Goal: Task Accomplishment & Management: Use online tool/utility

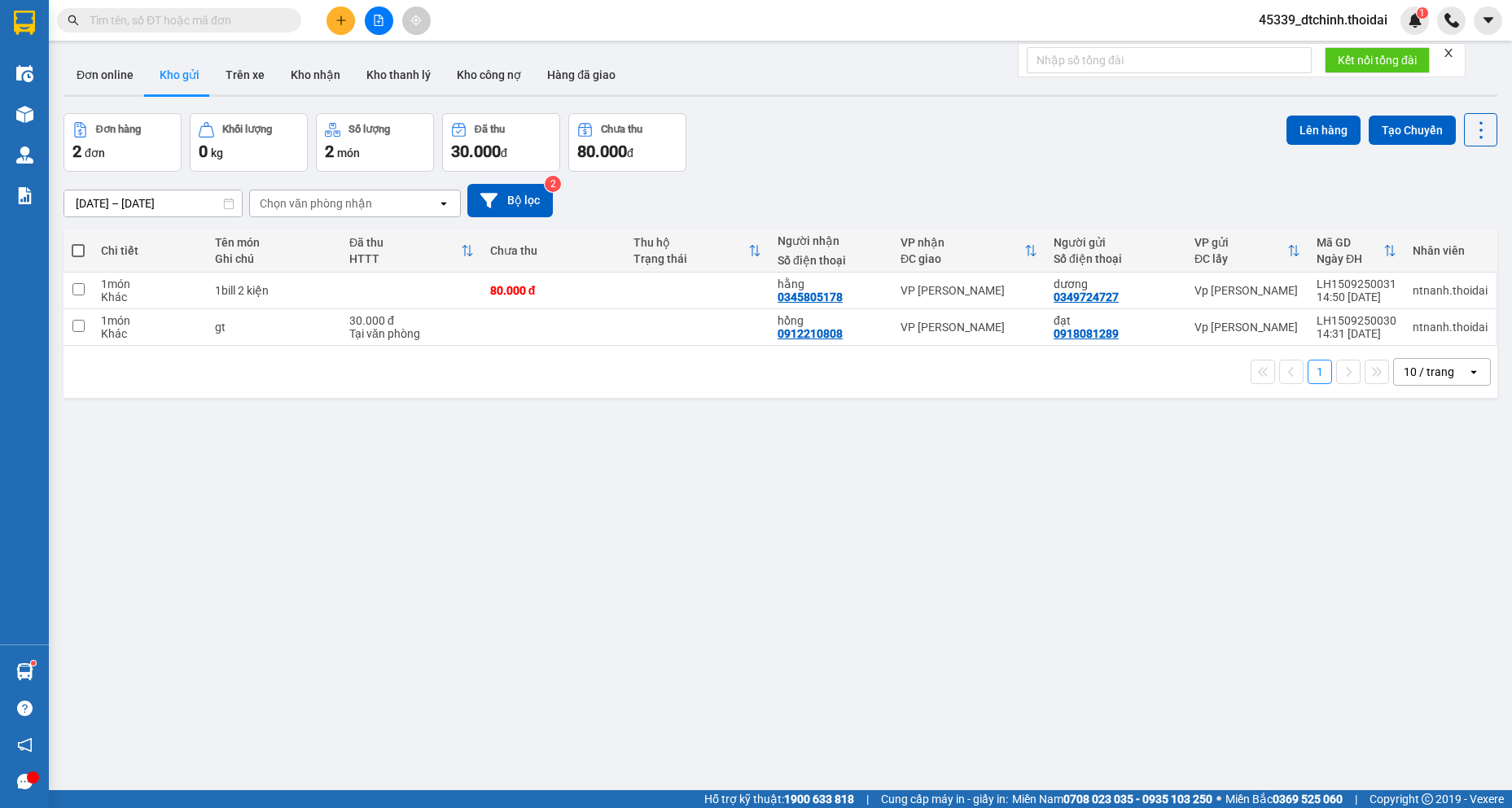
scroll to position [75, 0]
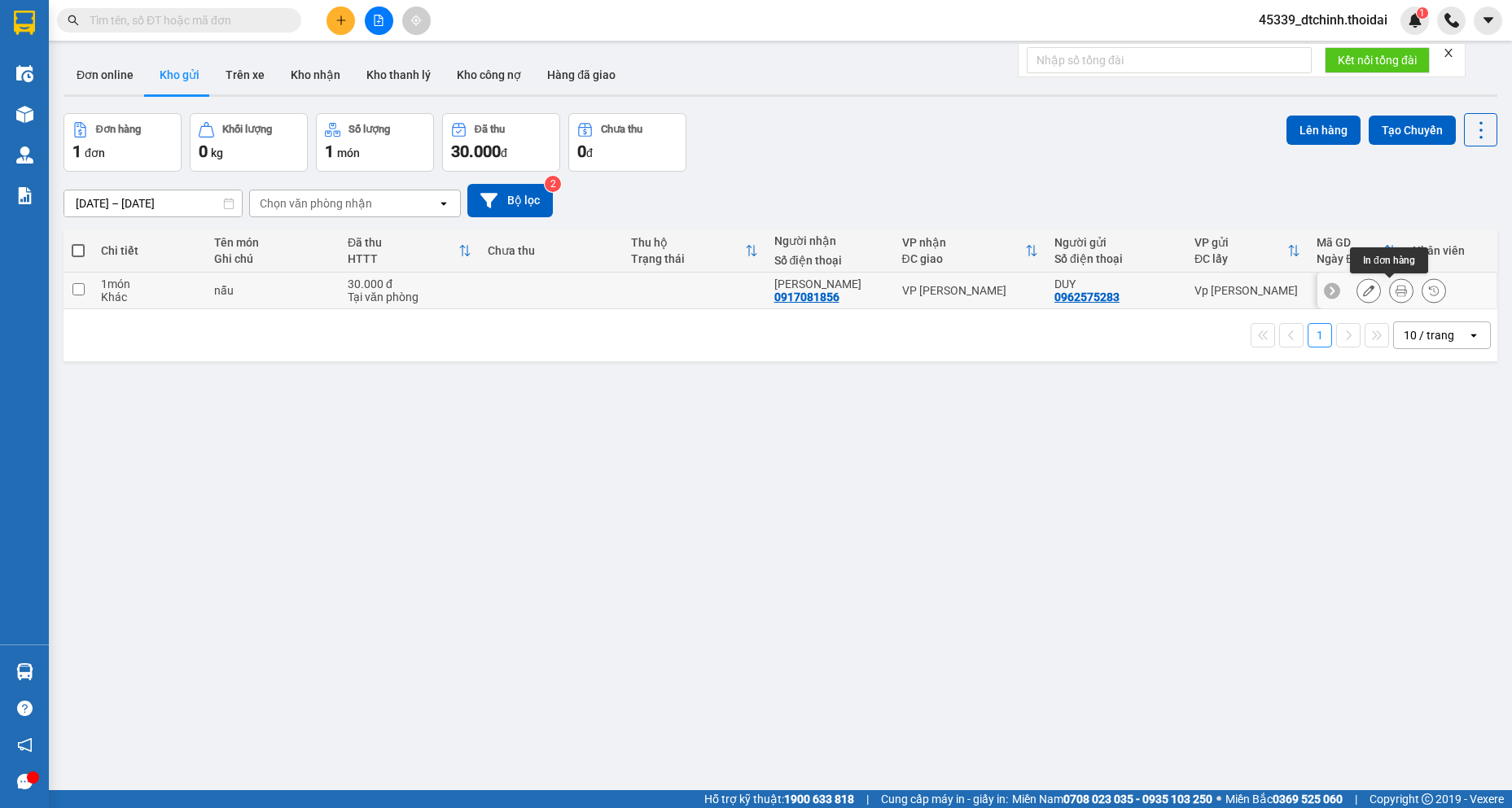
click at [1399, 296] on button at bounding box center [1400, 290] width 23 height 28
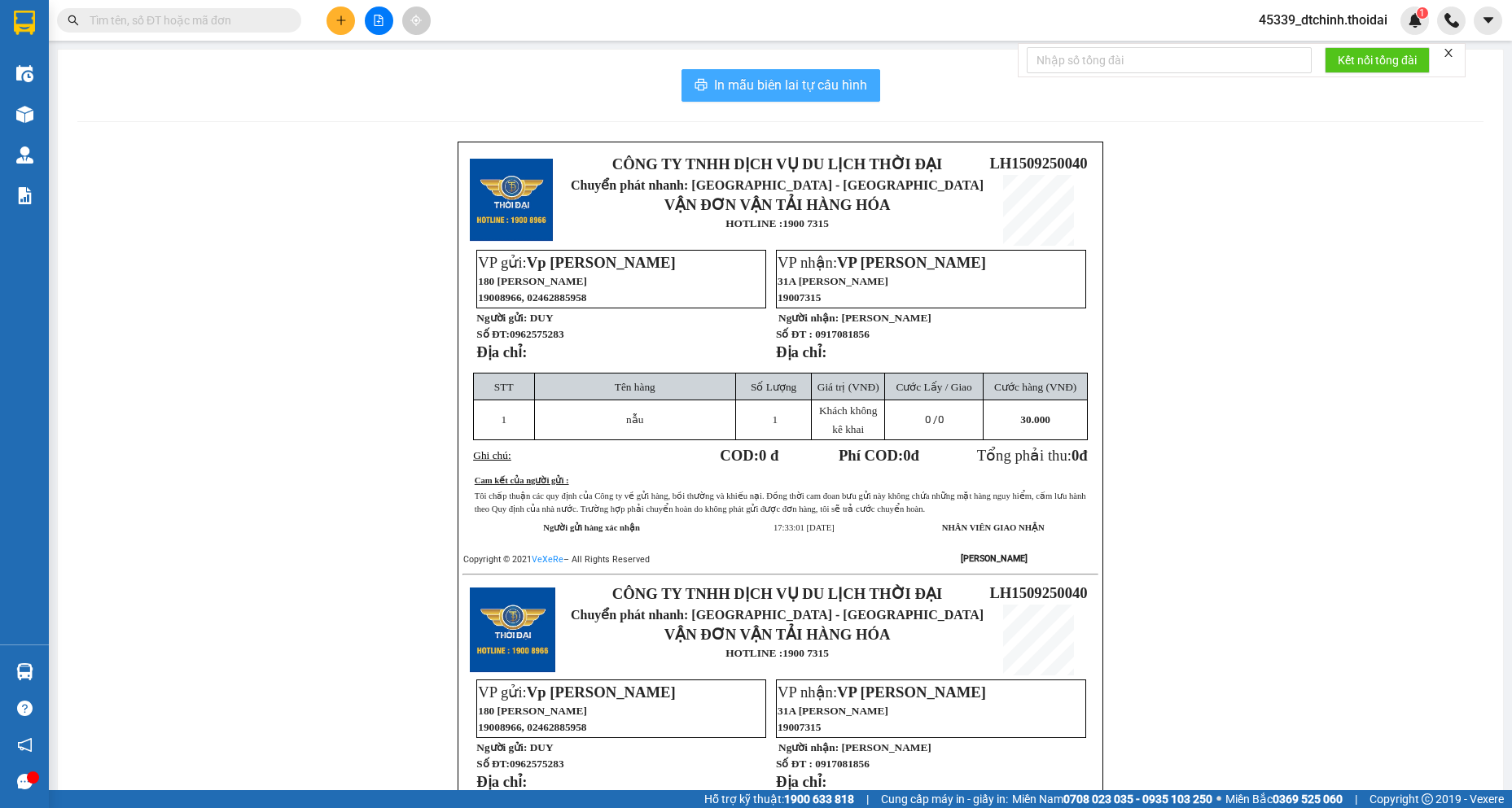
click at [832, 96] on button "In mẫu biên lai tự cấu hình" at bounding box center [780, 86] width 198 height 33
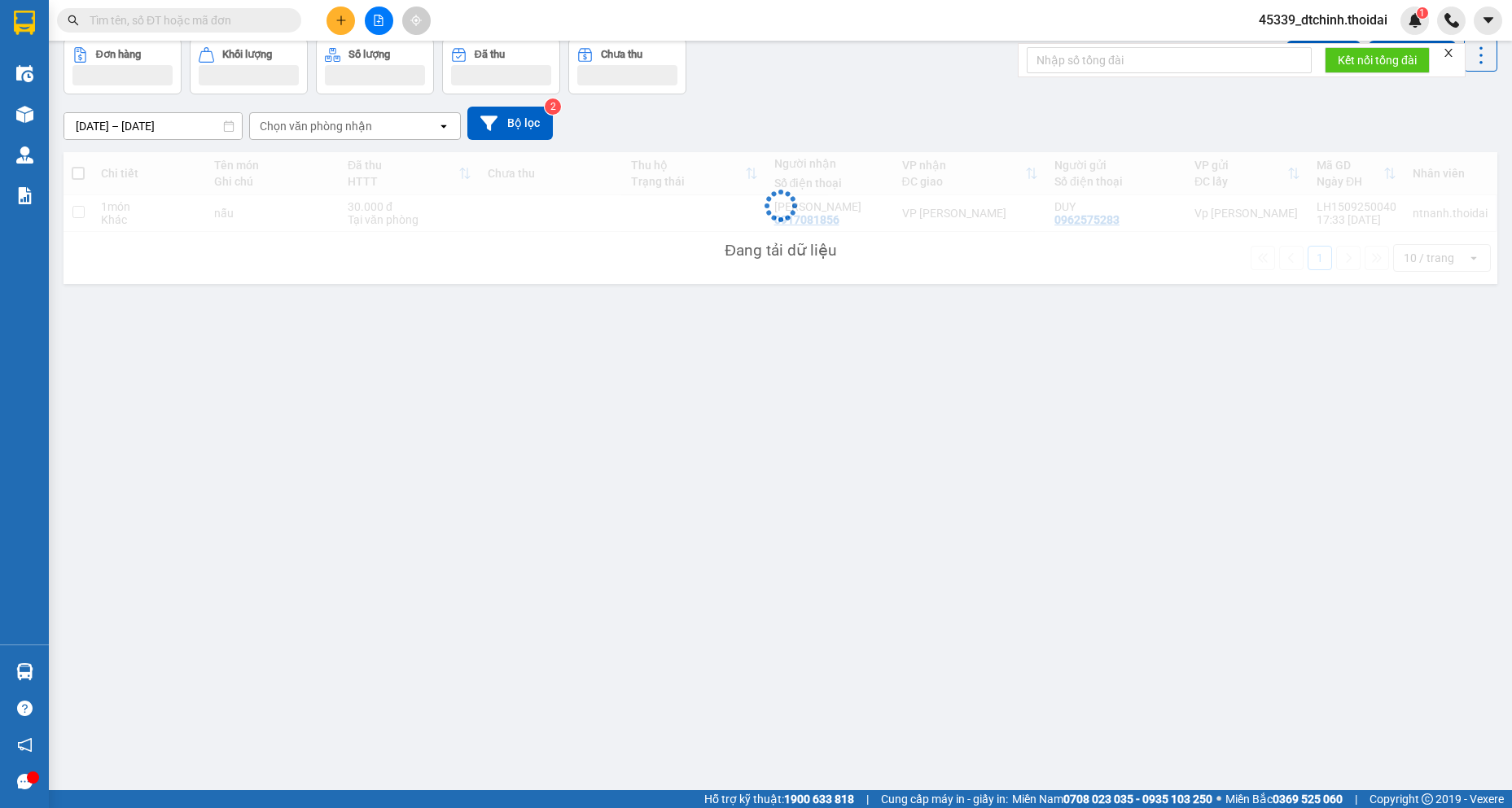
scroll to position [75, 0]
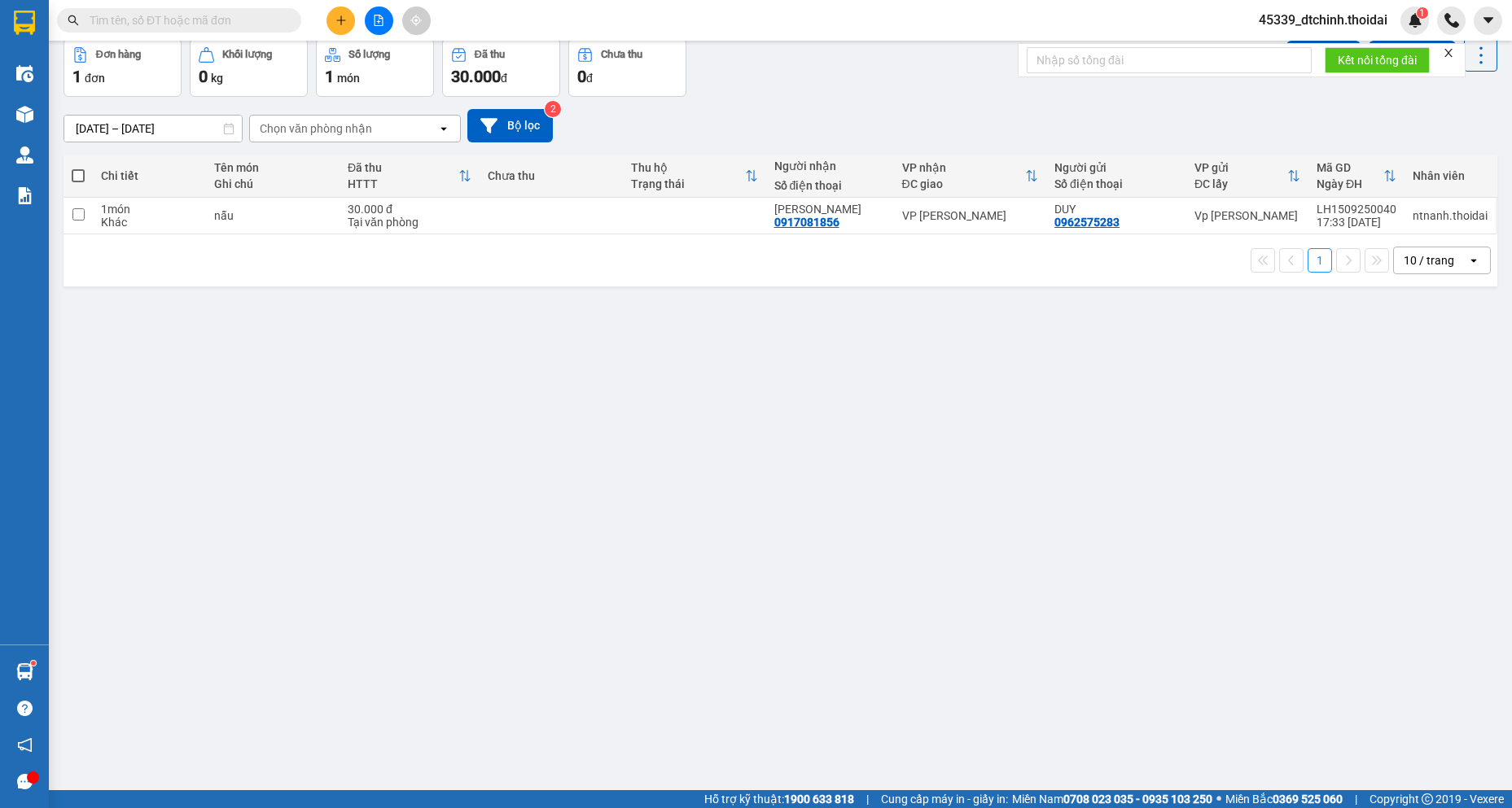
click at [198, 21] on input "text" at bounding box center [185, 20] width 192 height 18
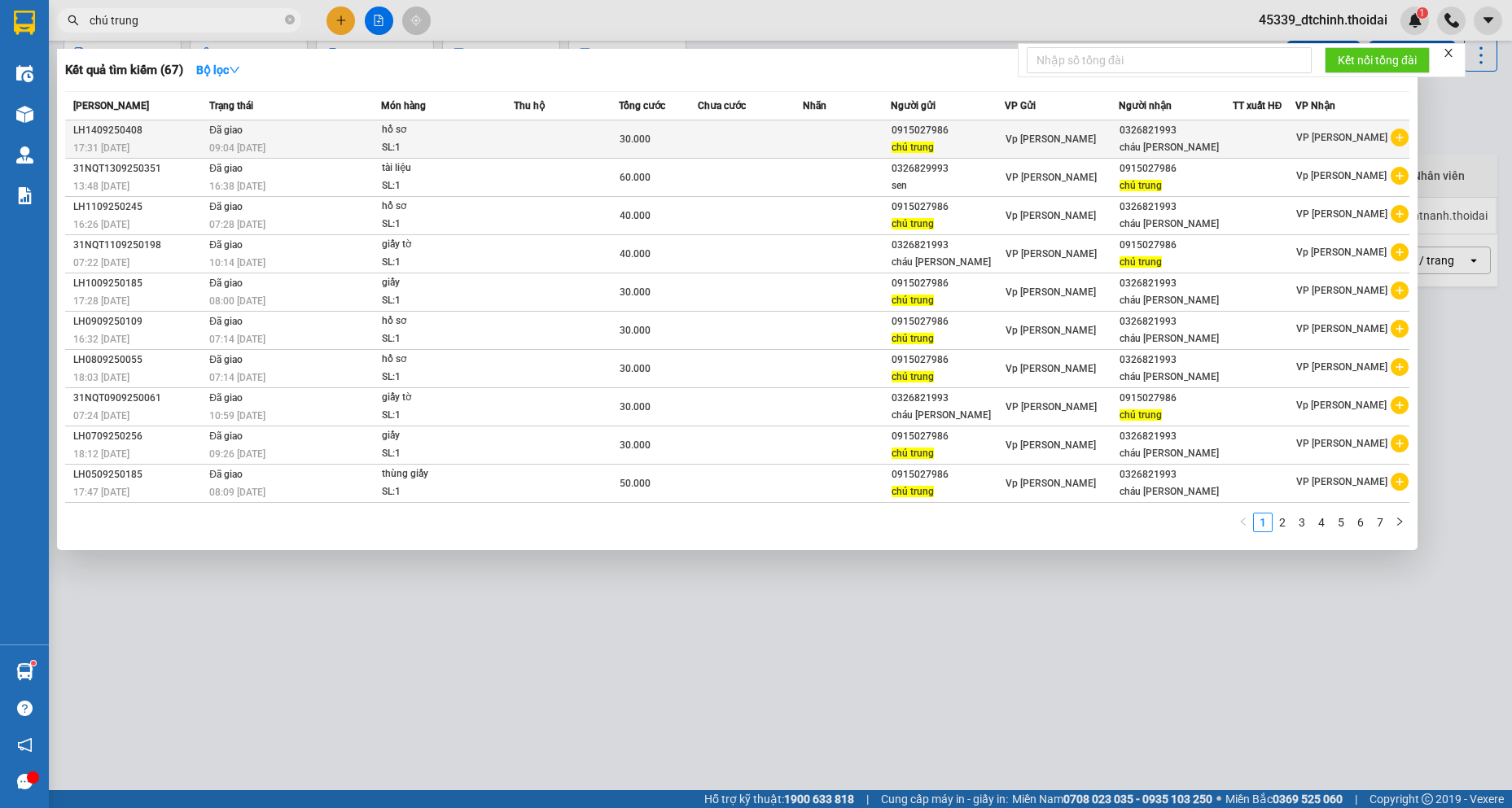
type input "chú trung"
click at [1403, 132] on icon "plus-circle" at bounding box center [1399, 137] width 18 height 18
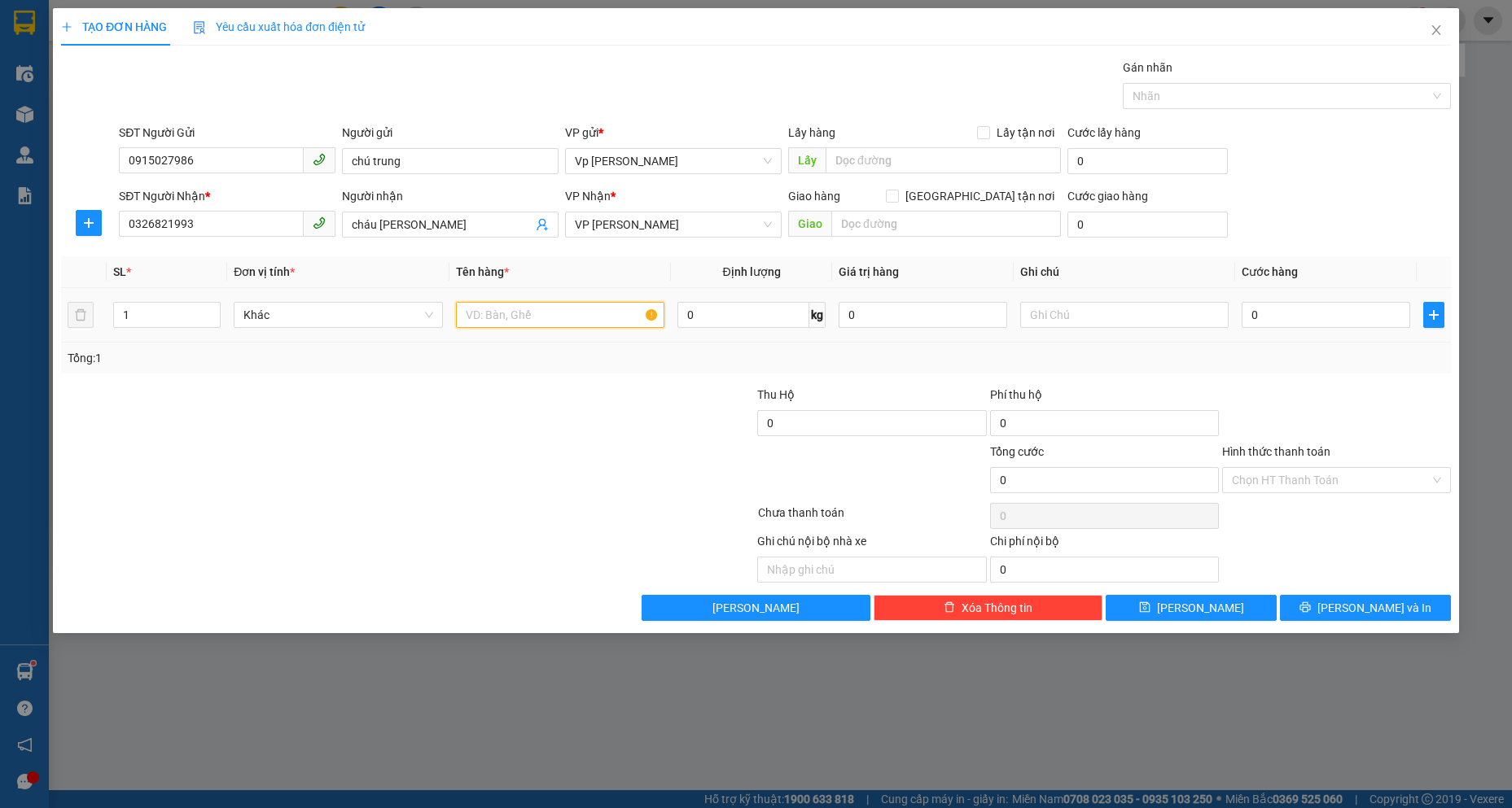
click at [516, 306] on input "text" at bounding box center [560, 315] width 209 height 26
type input "gt"
click at [1290, 318] on input "0" at bounding box center [1326, 315] width 168 height 26
type input "4"
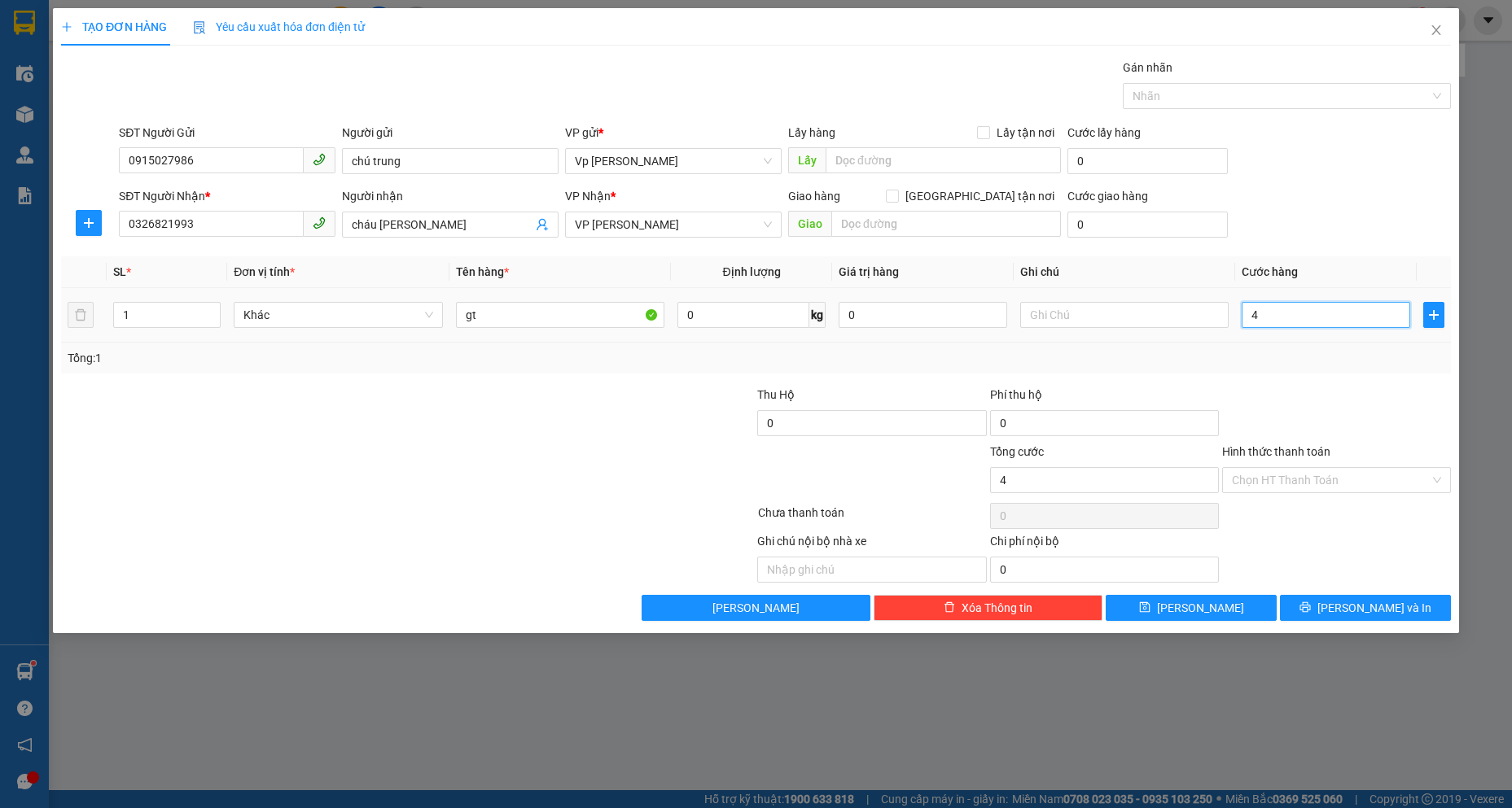
type input "4"
type input "40"
type input "40.000"
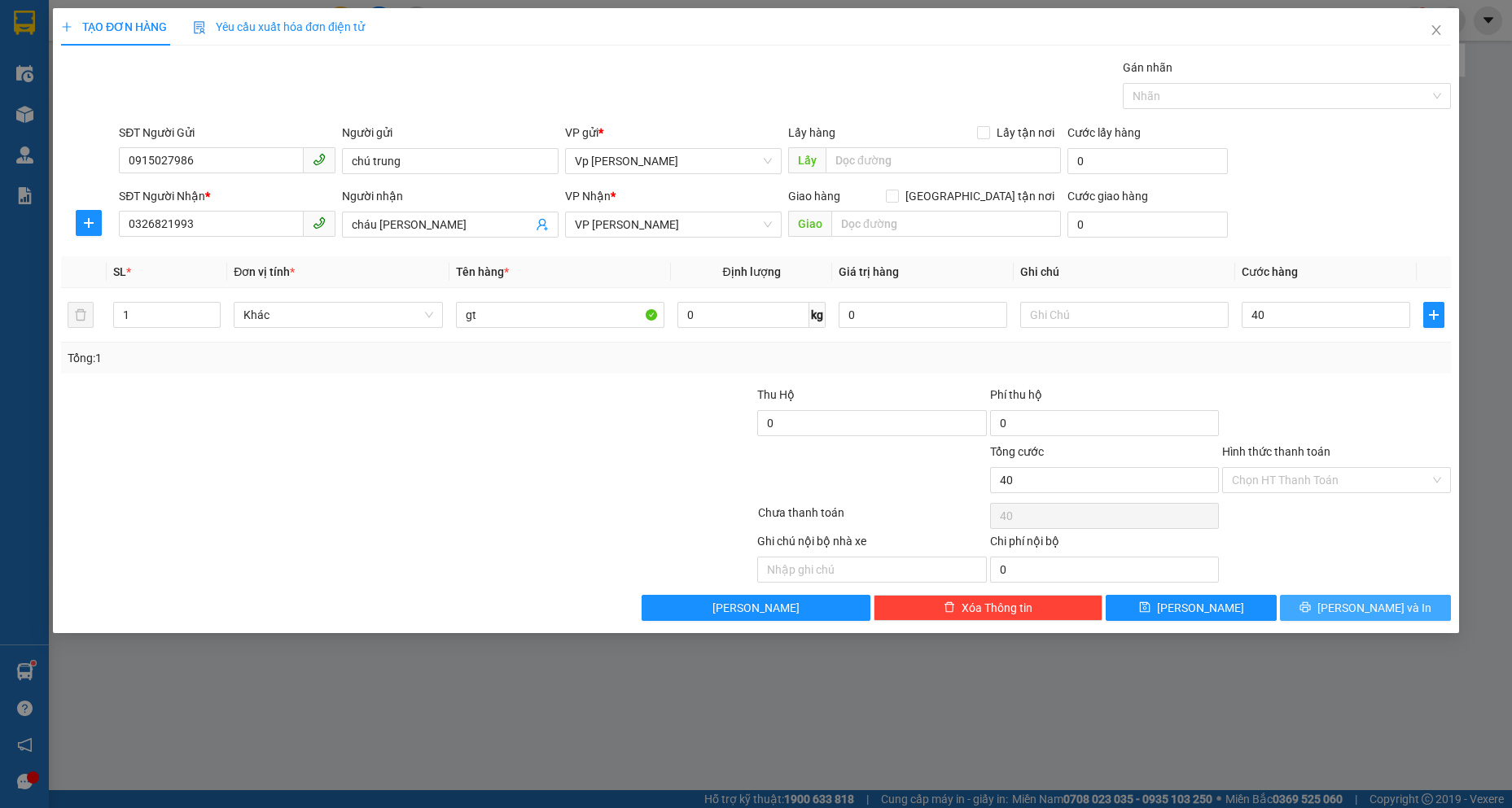
type input "40.000"
click at [1386, 604] on span "Lưu và In" at bounding box center [1374, 608] width 114 height 18
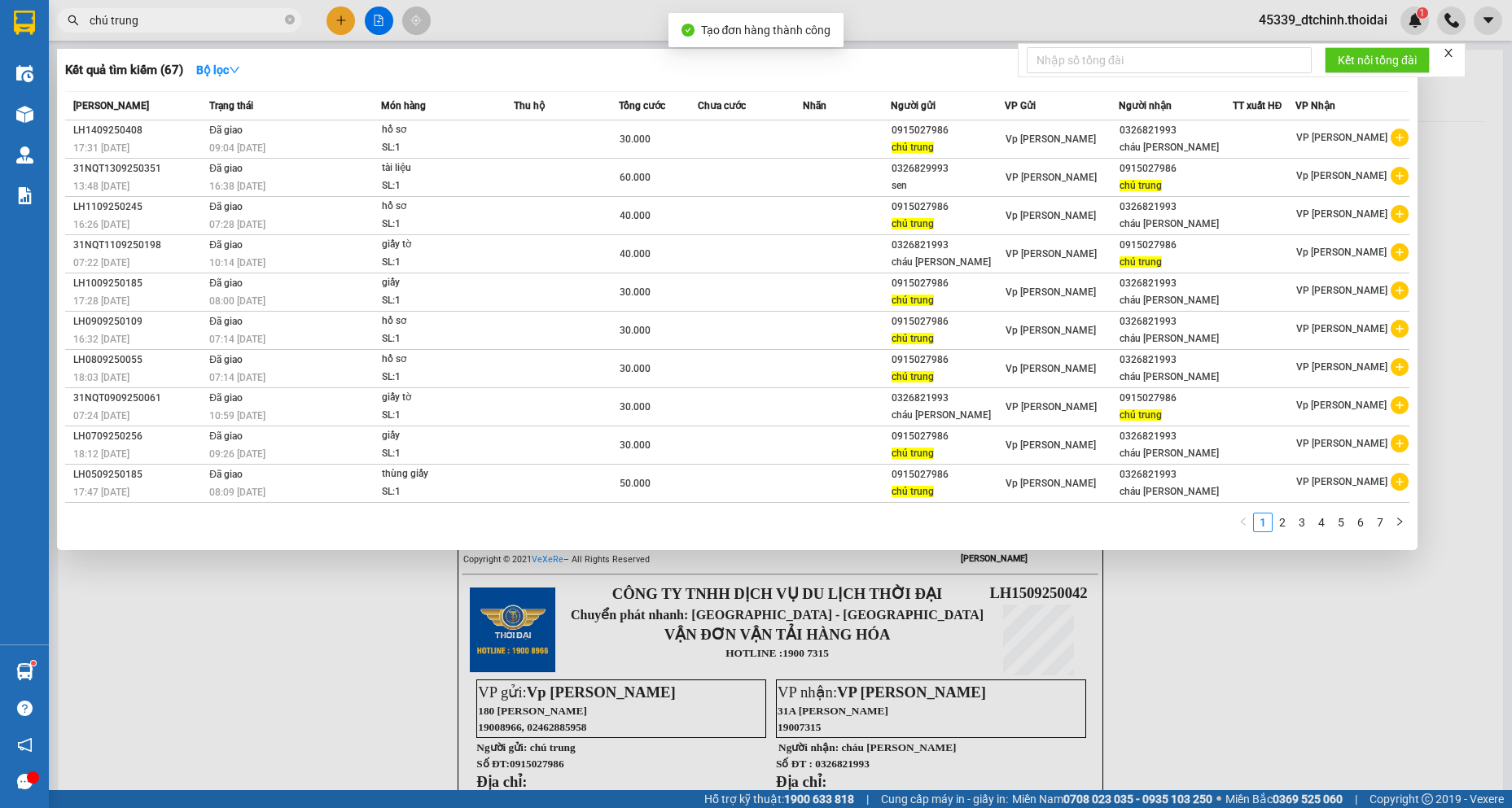
click at [1286, 687] on div at bounding box center [756, 404] width 1512 height 808
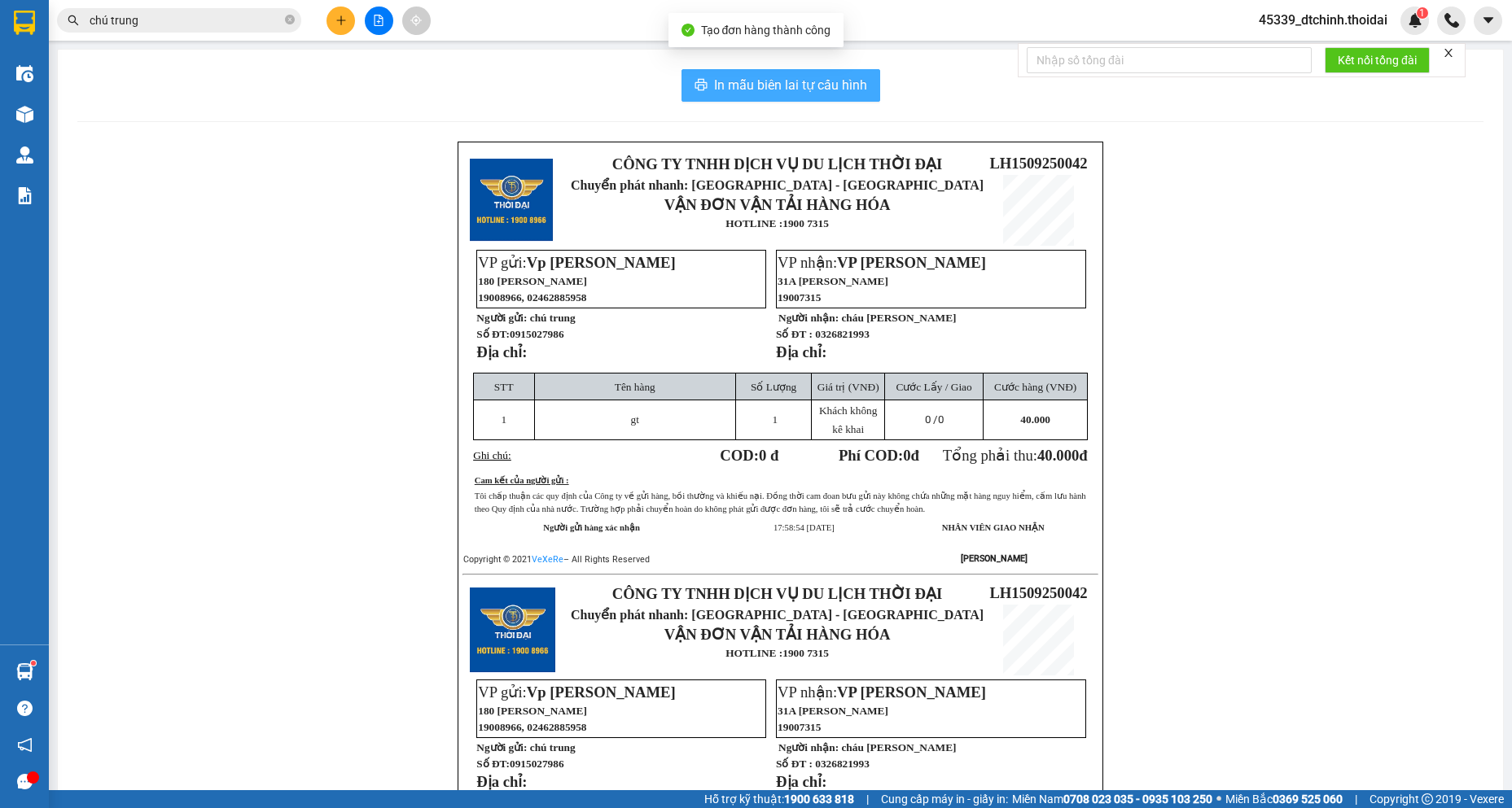
click at [820, 90] on span "In mẫu biên lai tự cấu hình" at bounding box center [790, 85] width 153 height 21
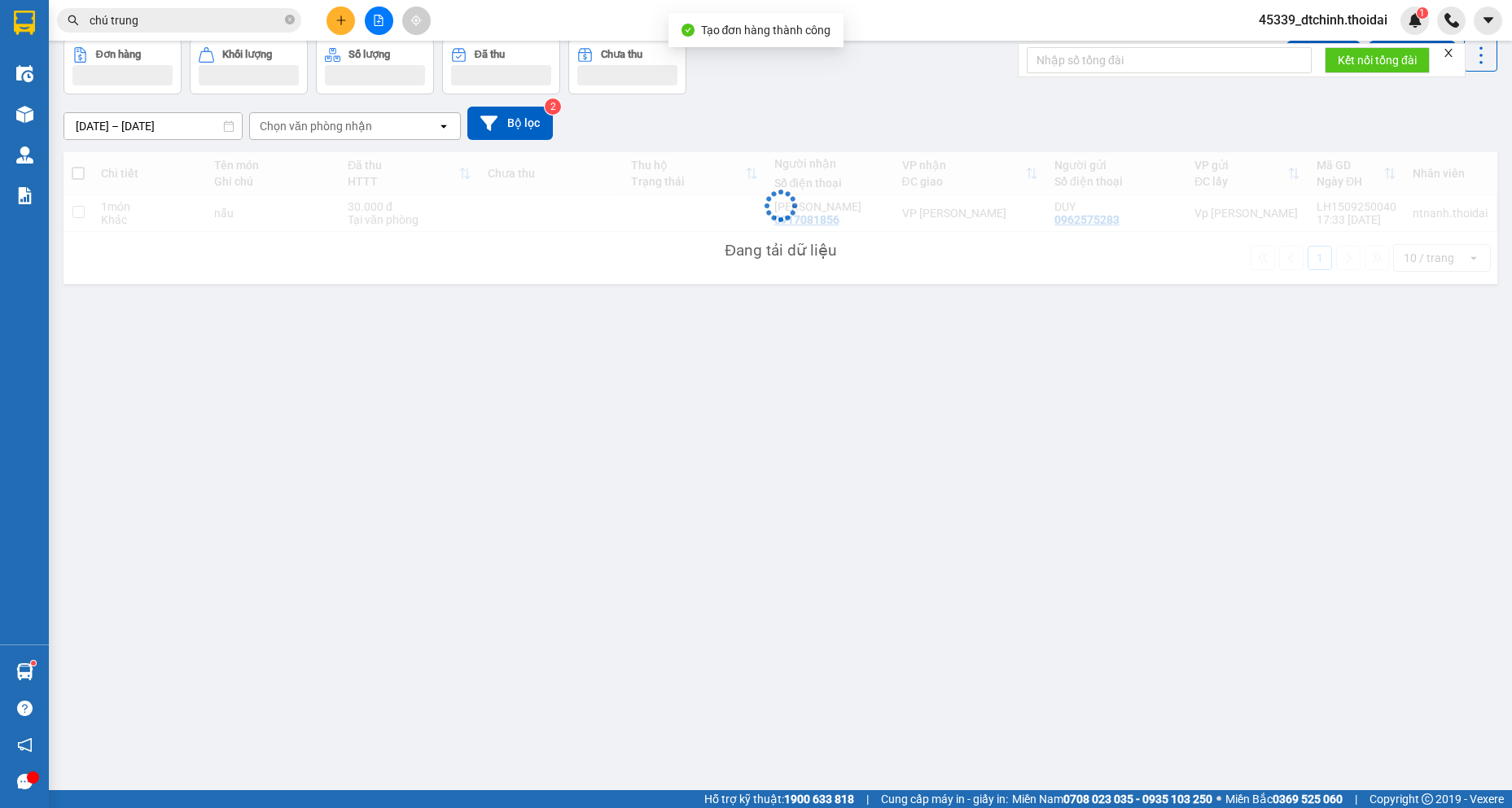
scroll to position [75, 0]
